Goal: Task Accomplishment & Management: Complete application form

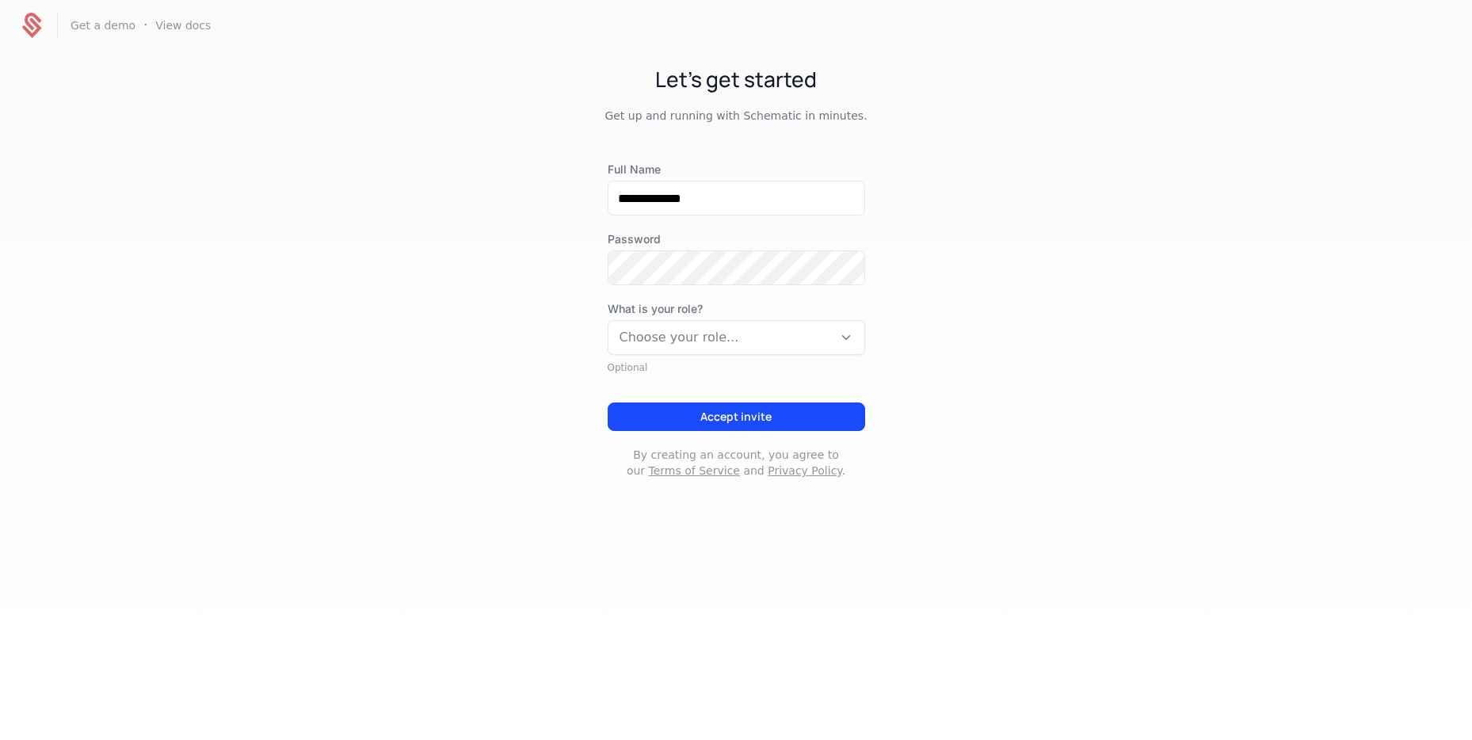
click at [736, 333] on div at bounding box center [720, 337] width 202 height 22
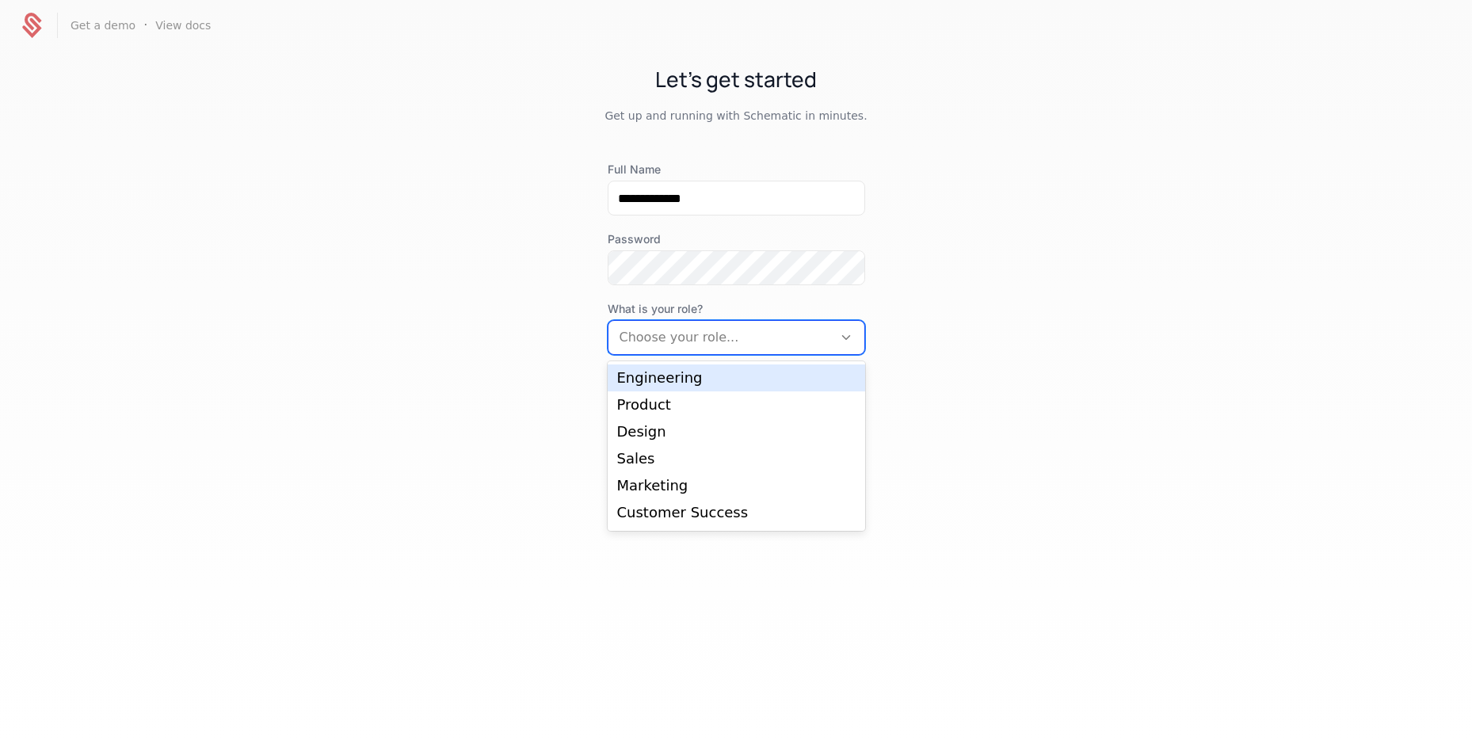
click at [668, 383] on div "Engineering" at bounding box center [736, 378] width 238 height 14
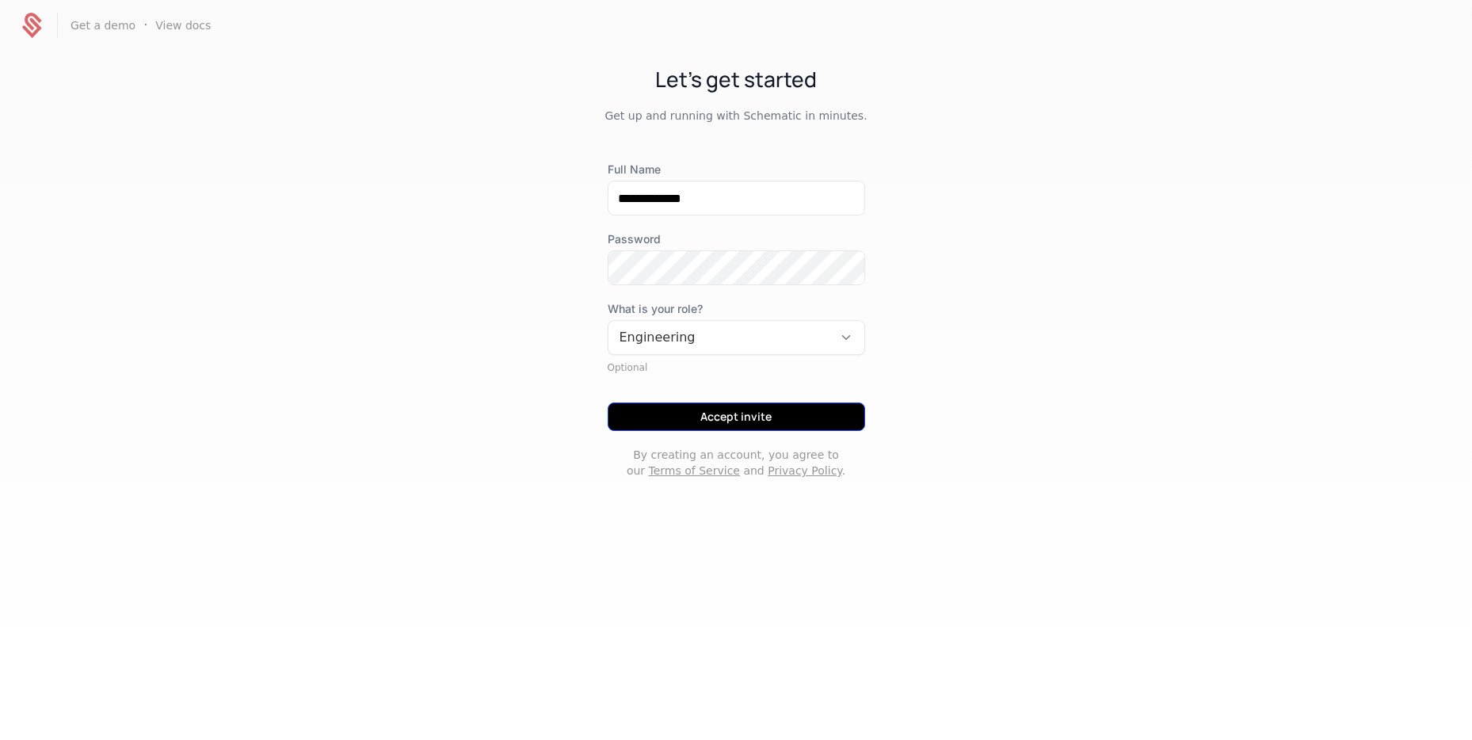
click at [703, 409] on button "Accept invite" at bounding box center [736, 416] width 257 height 29
